Goal: Find specific page/section: Find specific page/section

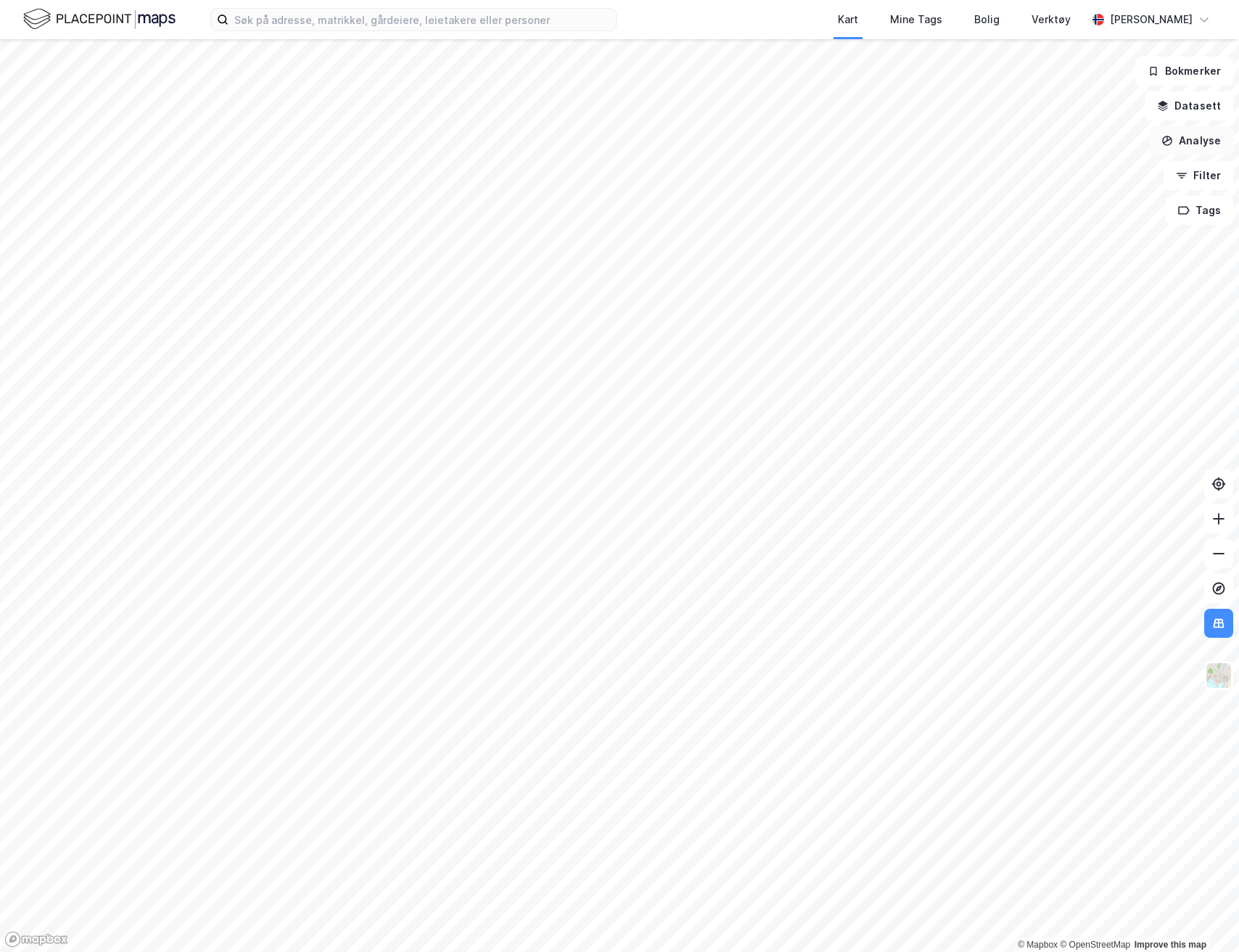
click at [1201, 144] on button "Analyse" at bounding box center [1191, 140] width 84 height 29
click at [1202, 179] on button "Filter" at bounding box center [1198, 175] width 69 height 29
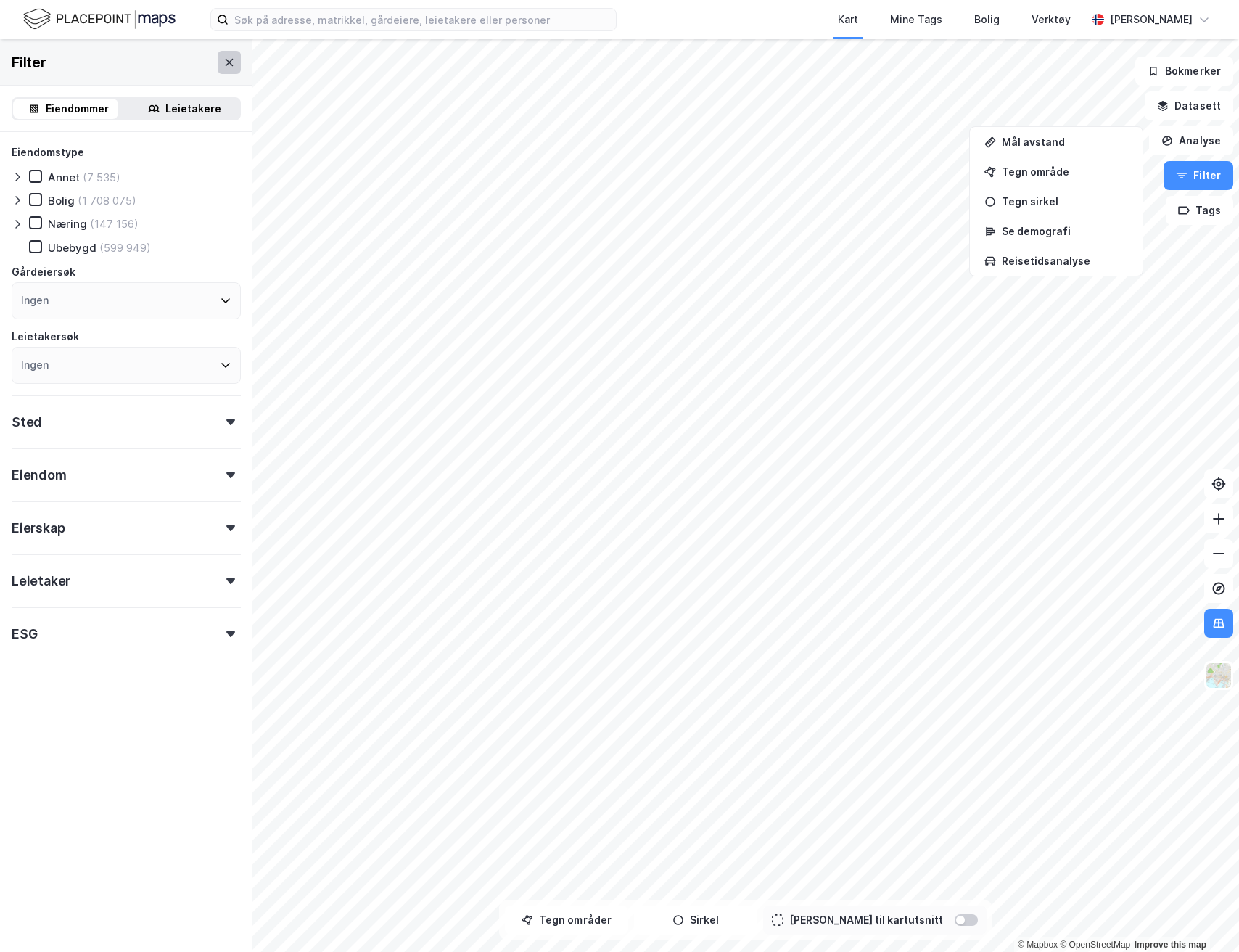
click at [224, 64] on icon at bounding box center [230, 63] width 12 height 12
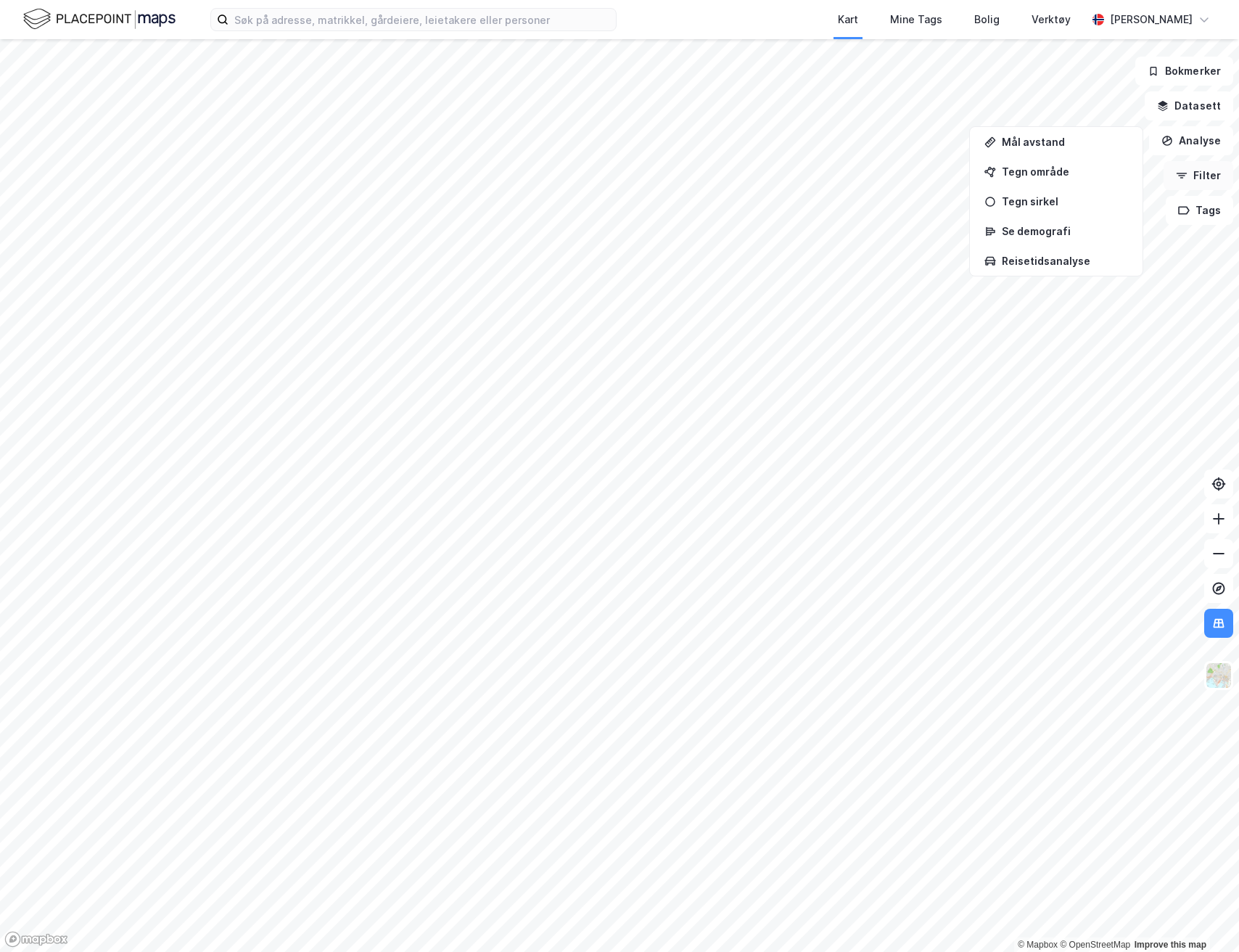
click at [1195, 173] on button "Filter" at bounding box center [1198, 175] width 69 height 29
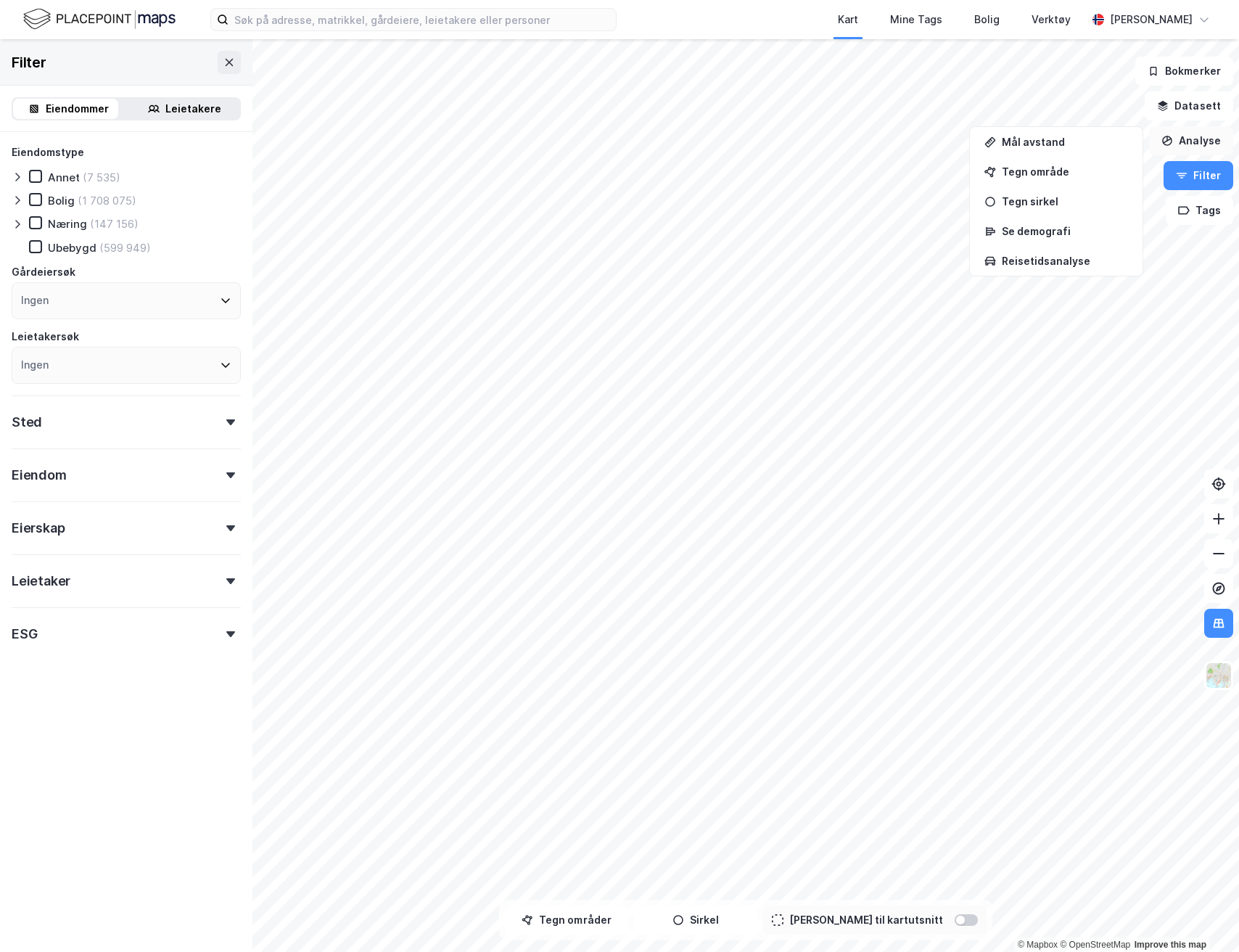
click at [1183, 166] on button "Filter" at bounding box center [1198, 175] width 69 height 29
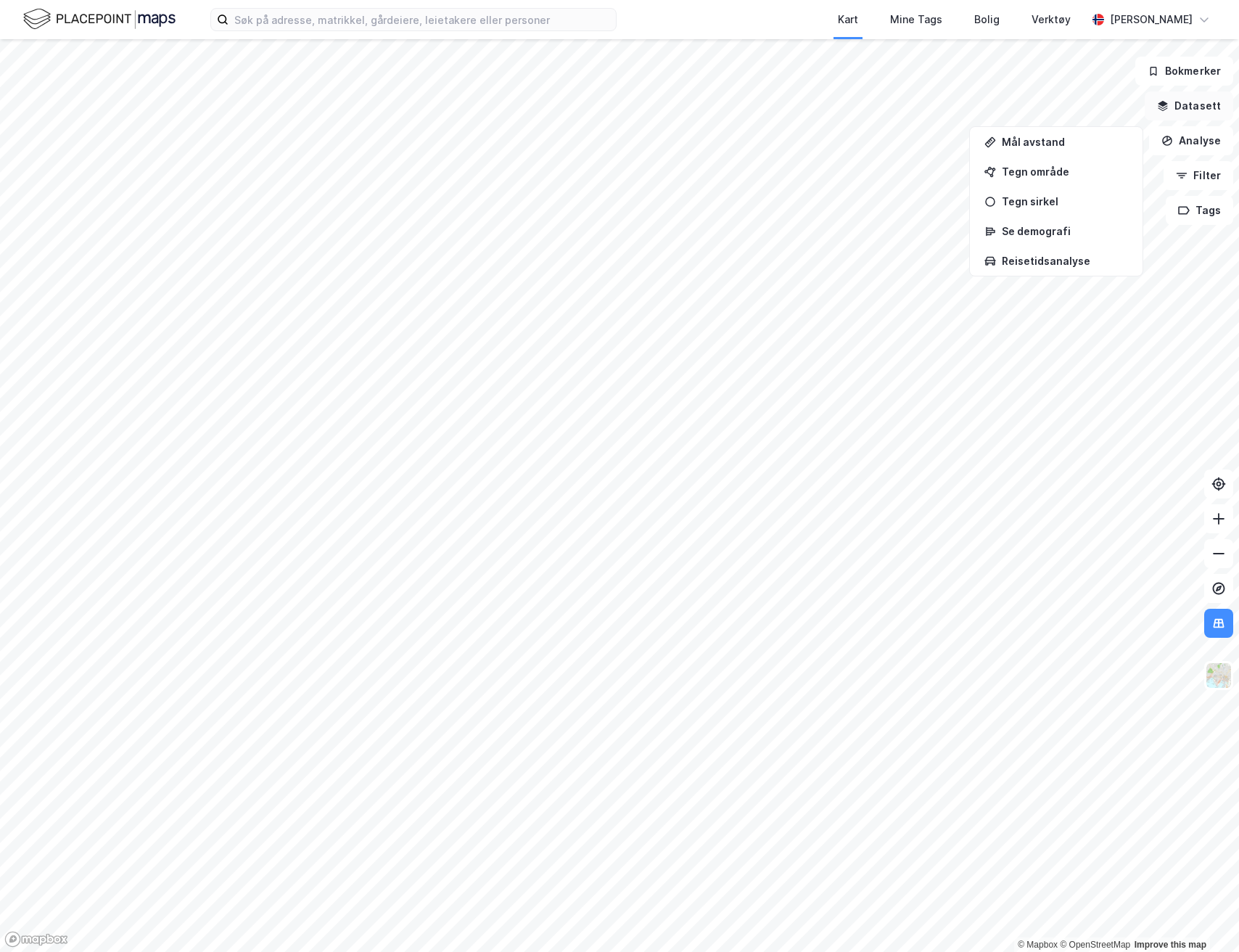
click at [1180, 109] on button "Datasett" at bounding box center [1188, 106] width 89 height 29
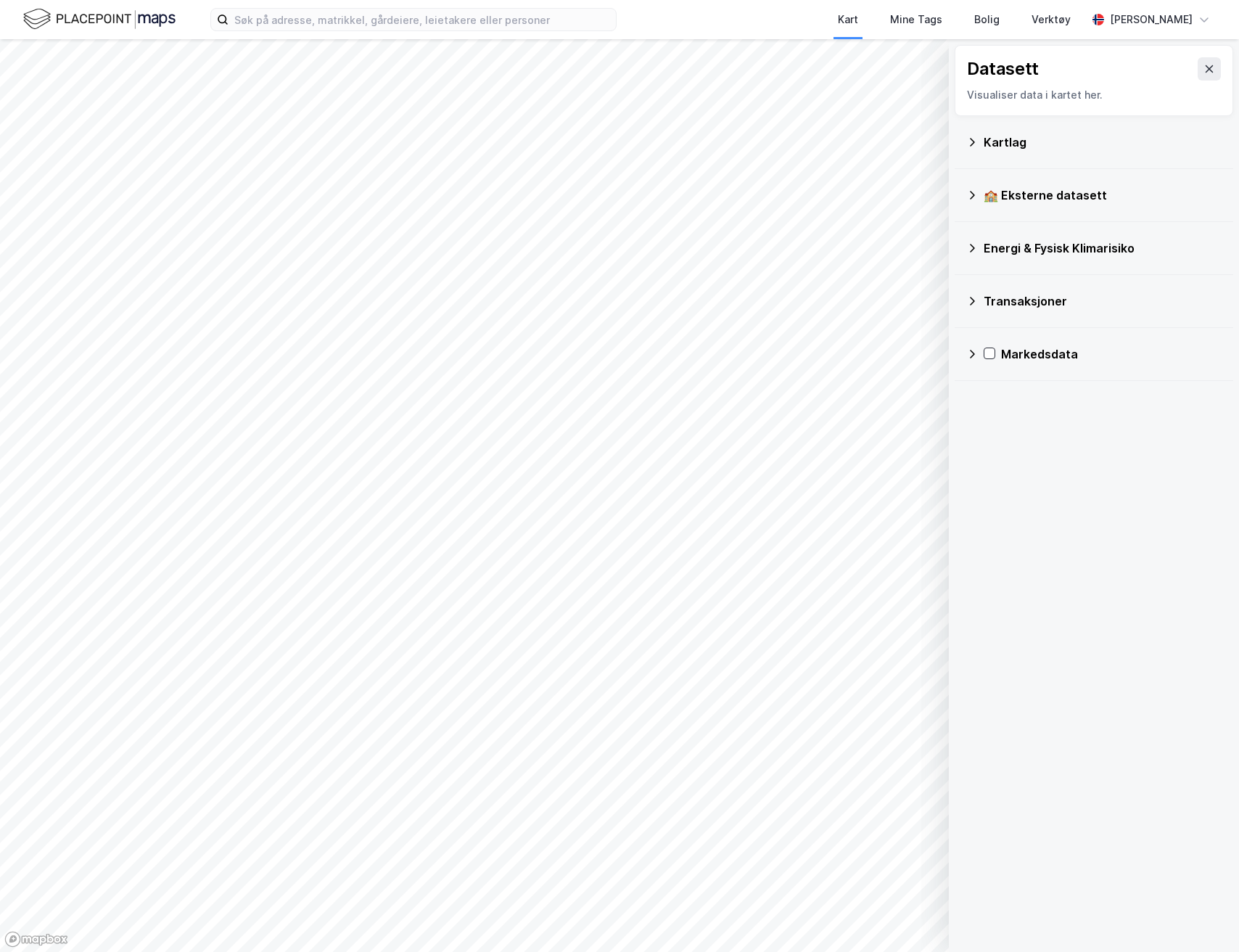
click at [1030, 201] on div "🏫 Eksterne datasett" at bounding box center [1102, 195] width 238 height 17
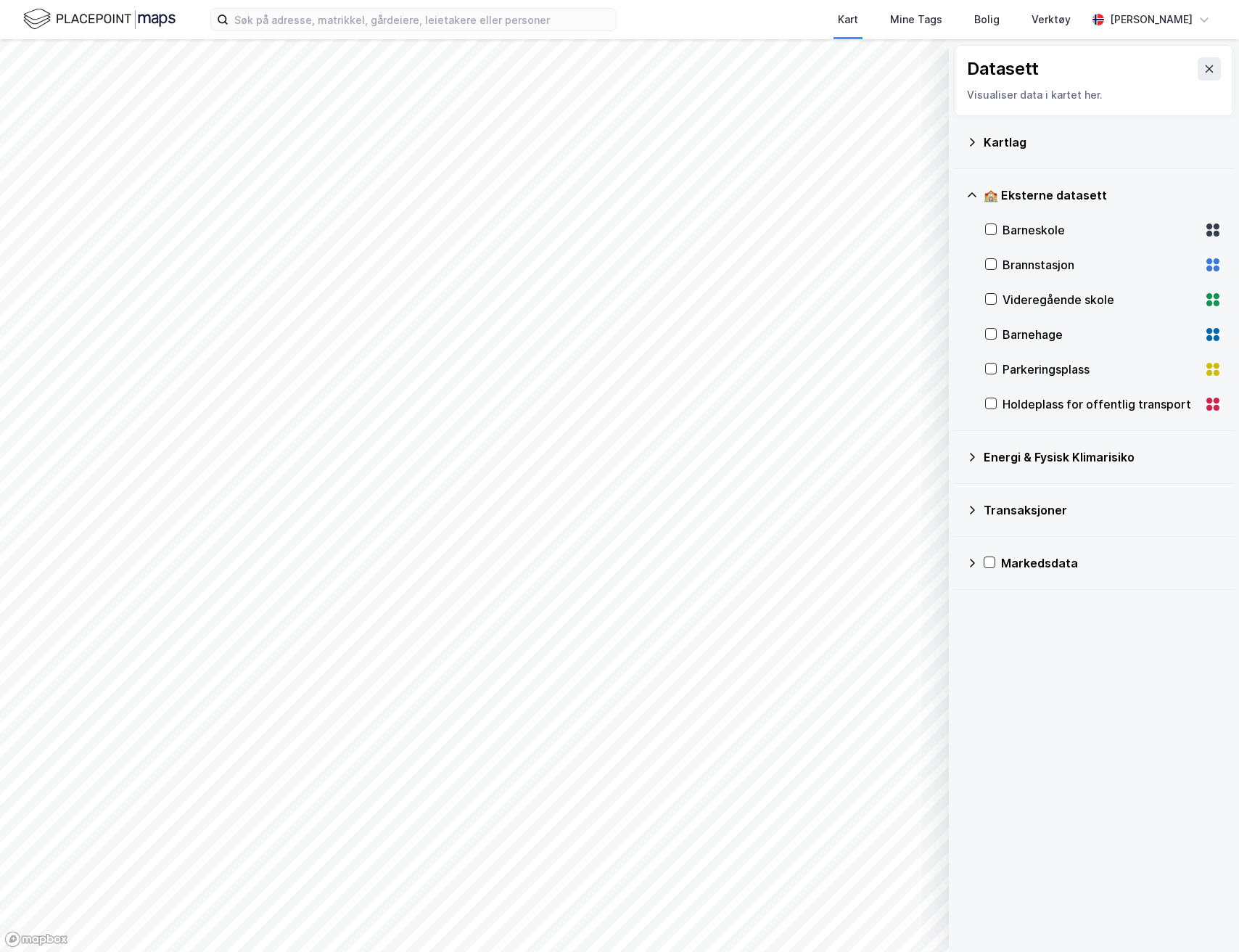
click at [1025, 184] on div "🏫 Eksterne datasett" at bounding box center [1094, 195] width 256 height 35
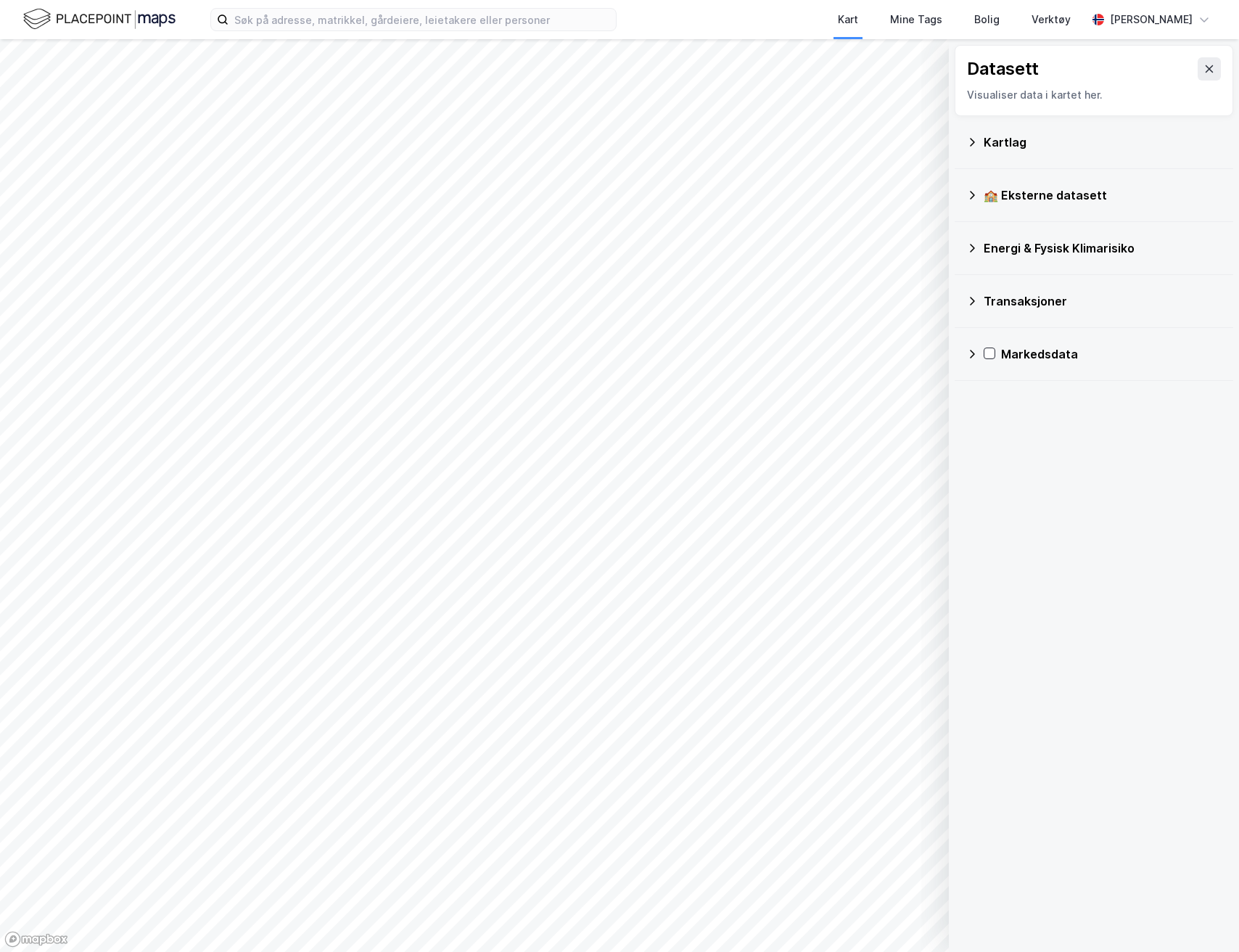
click at [986, 142] on div "Kartlag" at bounding box center [1102, 142] width 238 height 17
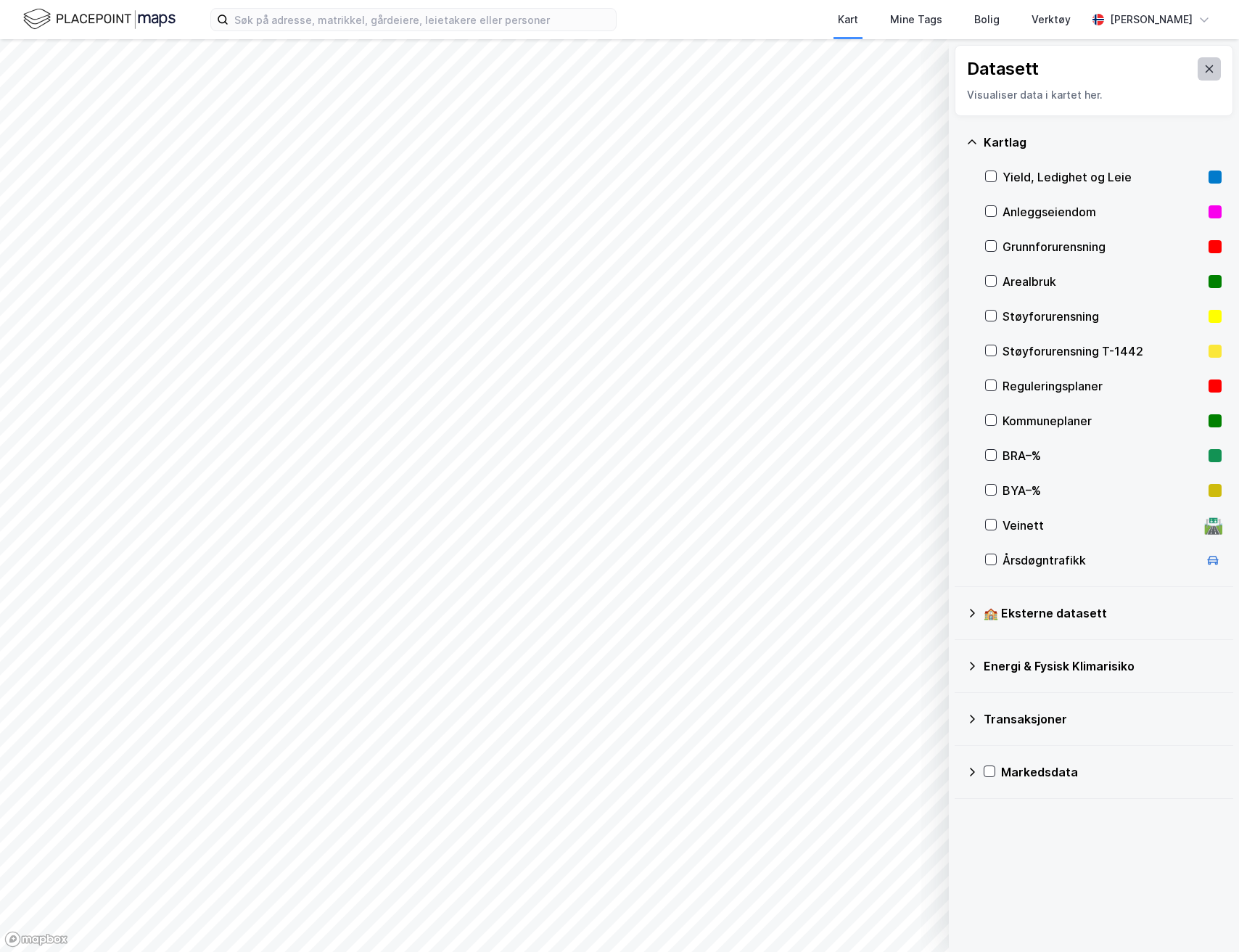
click at [1203, 66] on icon at bounding box center [1209, 69] width 12 height 12
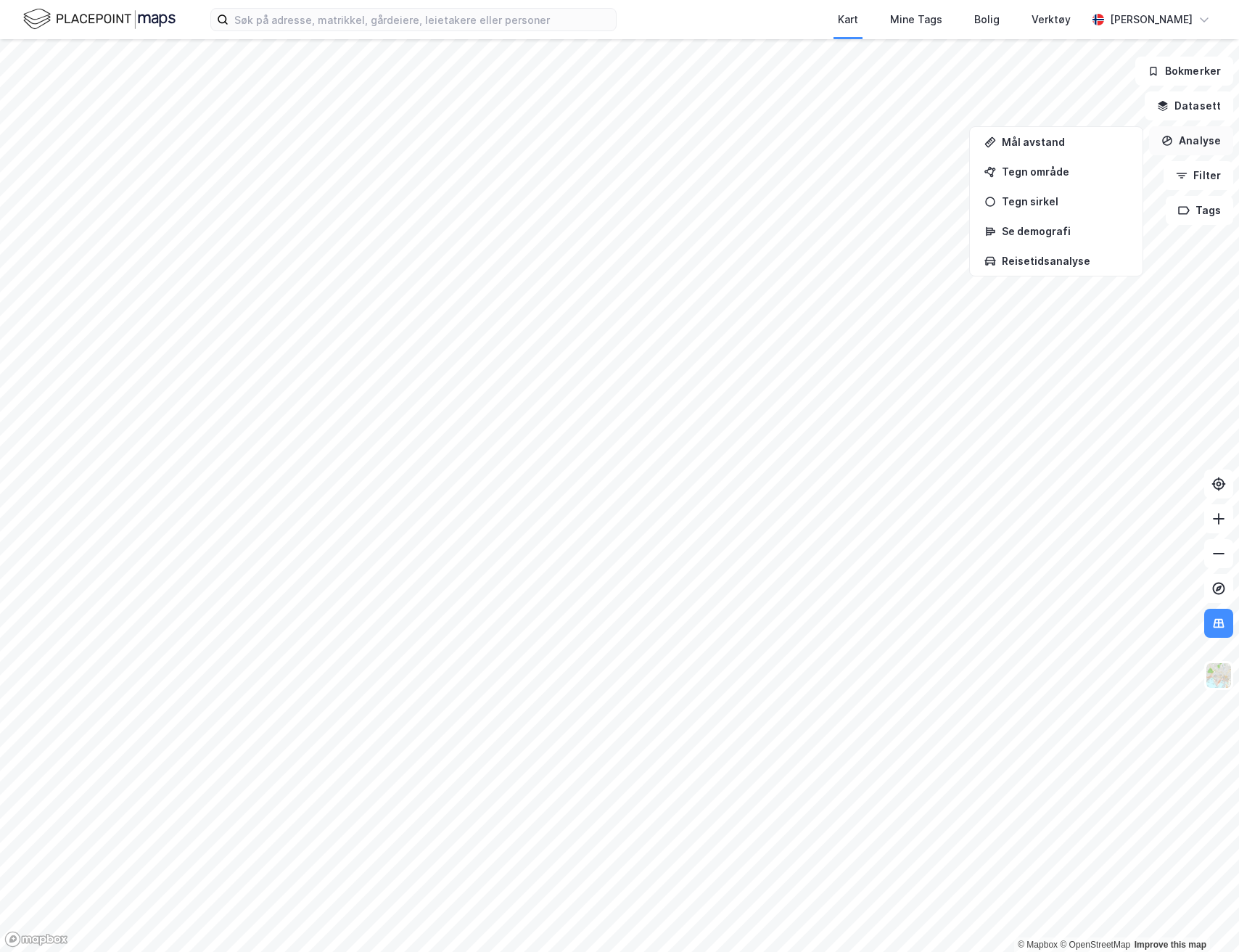
click at [1191, 146] on button "Analyse" at bounding box center [1191, 140] width 84 height 29
